Goal: Task Accomplishment & Management: Manage account settings

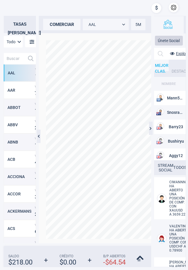
scroll to position [185, 27]
click at [175, 10] on button "button" at bounding box center [174, 8] width 10 height 10
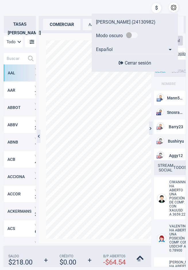
click at [147, 62] on span "Cerrar sesión" at bounding box center [138, 62] width 26 height 5
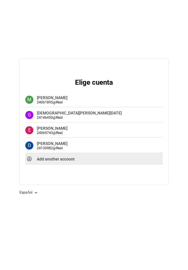
click at [64, 156] on strong "Add another account" at bounding box center [56, 158] width 38 height 5
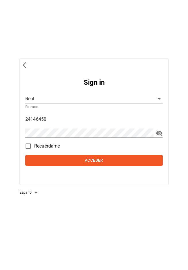
click at [75, 121] on input "24146450" at bounding box center [93, 118] width 137 height 9
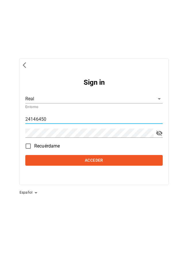
click at [75, 121] on input "24146450" at bounding box center [93, 118] width 137 height 9
paste input "239356"
type input "24239356"
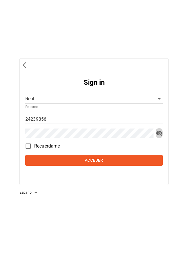
click at [160, 134] on span "toggle password visibility" at bounding box center [159, 132] width 7 height 7
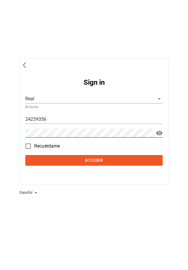
click at [28, 147] on input "Recuérdame" at bounding box center [28, 146] width 12 height 12
checkbox input "true"
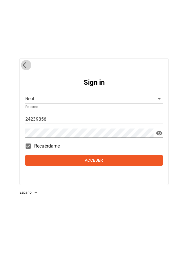
click at [28, 64] on span "back to previous environments" at bounding box center [26, 65] width 7 height 7
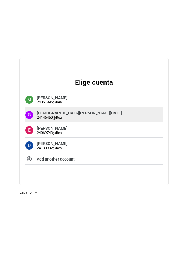
click at [79, 119] on span "24146450 @ Real" at bounding box center [79, 117] width 85 height 4
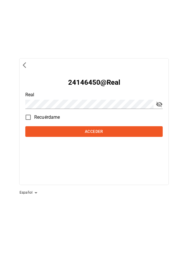
click at [26, 65] on span "back to previous environments" at bounding box center [26, 65] width 7 height 7
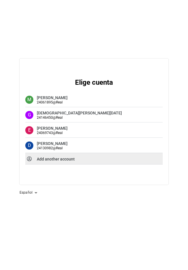
click at [87, 156] on div "Add another account" at bounding box center [93, 159] width 137 height 12
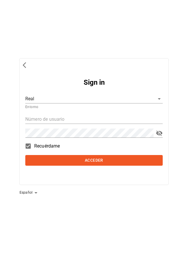
type input "24146450"
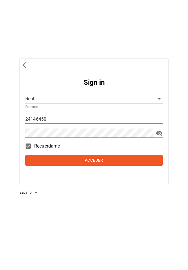
click at [61, 117] on input "24146450" at bounding box center [93, 118] width 137 height 9
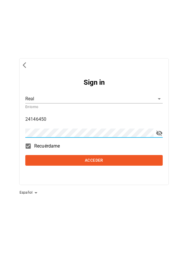
click at [58, 116] on input "24146450" at bounding box center [93, 118] width 137 height 9
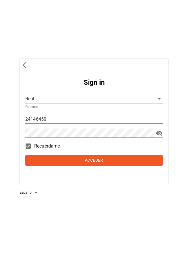
click at [58, 116] on input "24146450" at bounding box center [93, 118] width 137 height 9
click at [74, 117] on input "text" at bounding box center [93, 118] width 137 height 9
paste input "24239356"
type input "24239356"
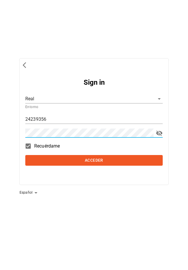
click at [158, 134] on span "toggle password visibility" at bounding box center [159, 132] width 7 height 7
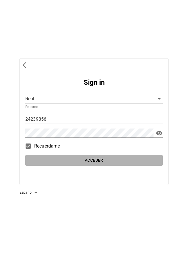
click at [144, 160] on span "Acceder" at bounding box center [94, 159] width 133 height 7
